Goal: Navigation & Orientation: Find specific page/section

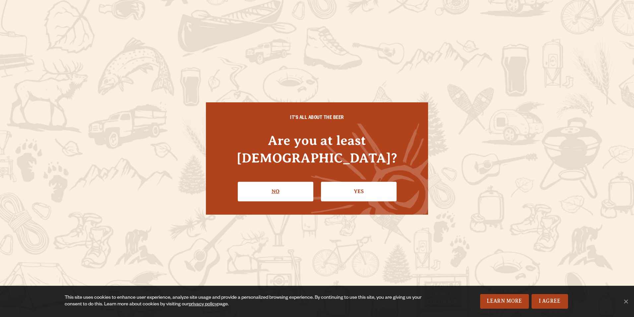
click at [256, 184] on link "No" at bounding box center [276, 191] width 76 height 19
click at [350, 182] on link "Yes" at bounding box center [359, 191] width 76 height 19
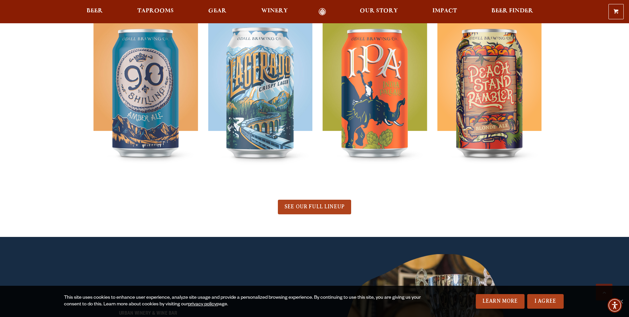
scroll to position [398, 0]
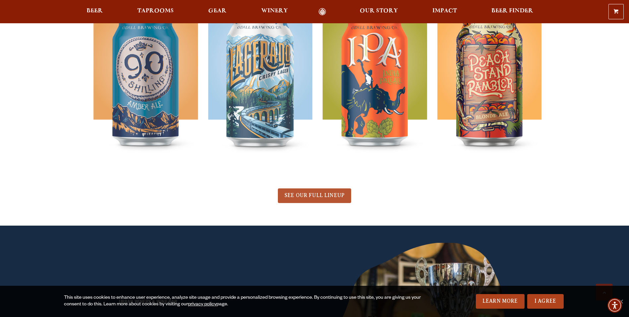
click at [329, 196] on span "SEE OUR FULL LINEUP" at bounding box center [315, 195] width 60 height 6
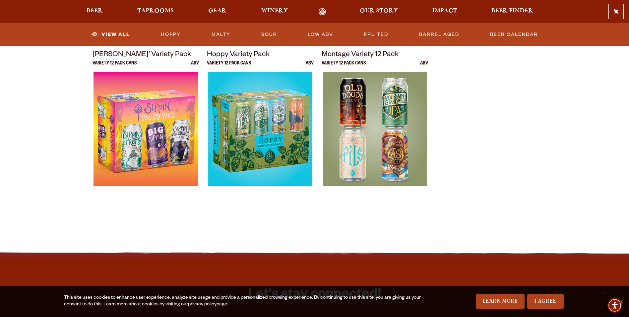
scroll to position [1394, 0]
